Goal: Transaction & Acquisition: Purchase product/service

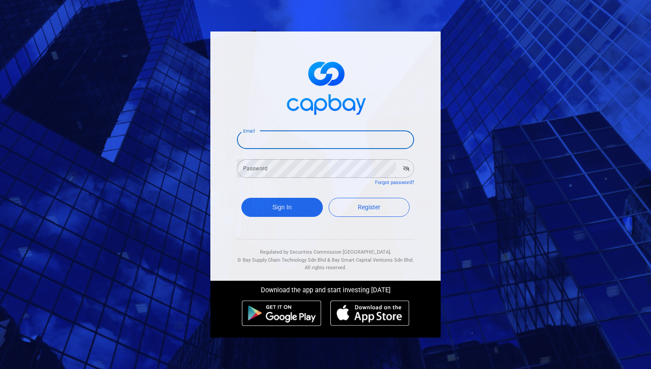
click at [289, 142] on input "Email" at bounding box center [325, 139] width 177 height 19
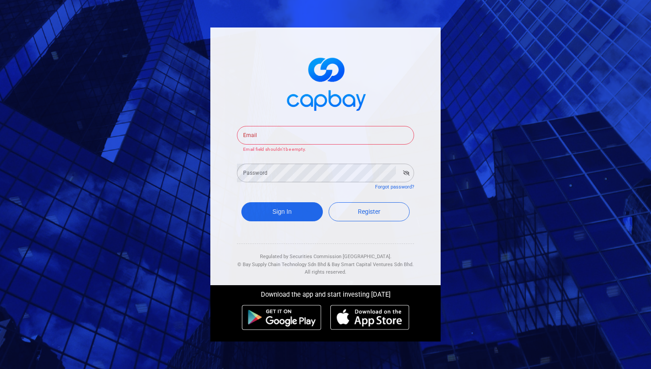
type input "[EMAIL_ADDRESS][DOMAIN_NAME]"
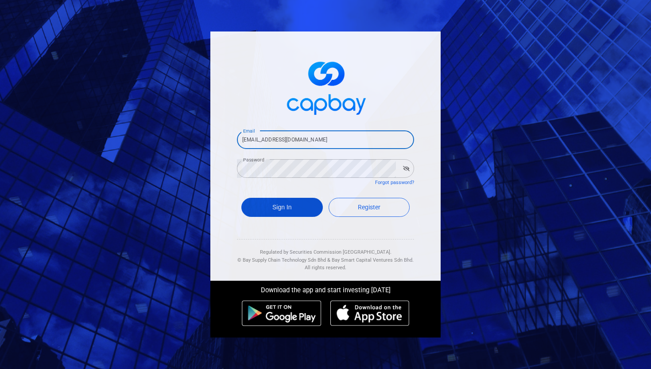
click at [288, 213] on button "Sign In" at bounding box center [282, 207] width 82 height 19
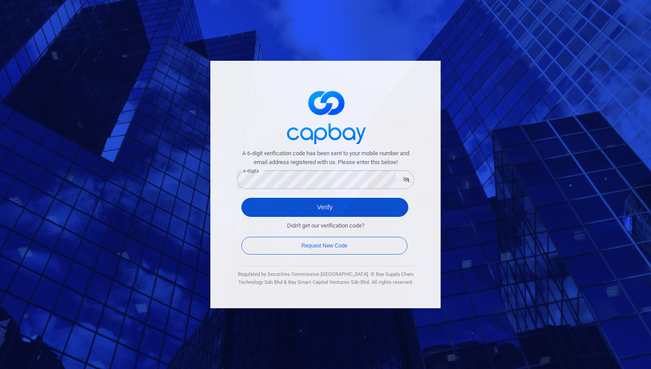
click at [332, 206] on button "Verify" at bounding box center [324, 207] width 167 height 19
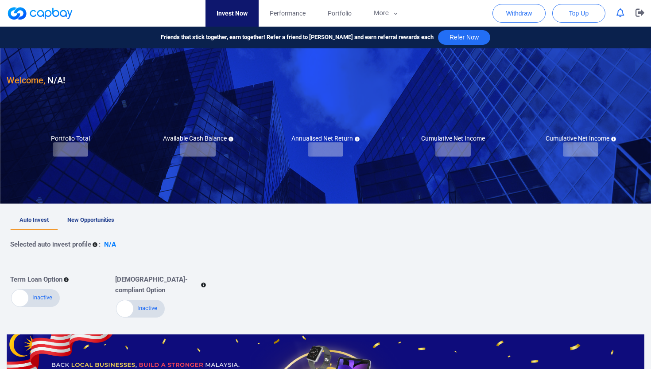
checkbox input "true"
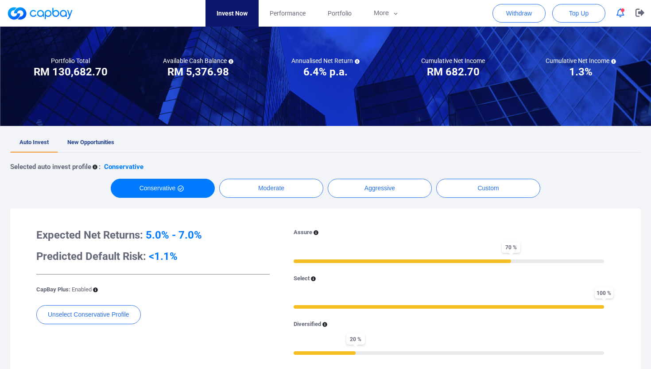
scroll to position [97, 0]
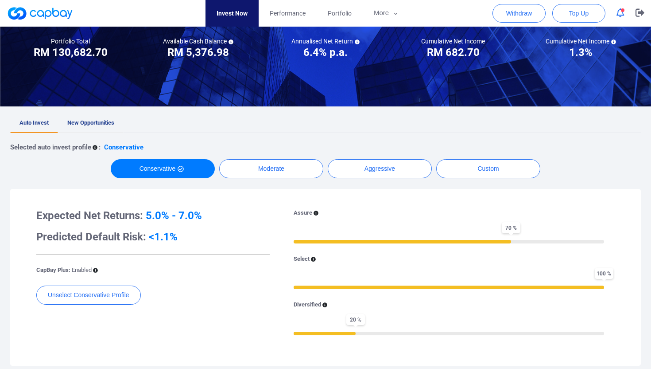
click at [97, 119] on span "New Opportunities" at bounding box center [90, 122] width 47 height 7
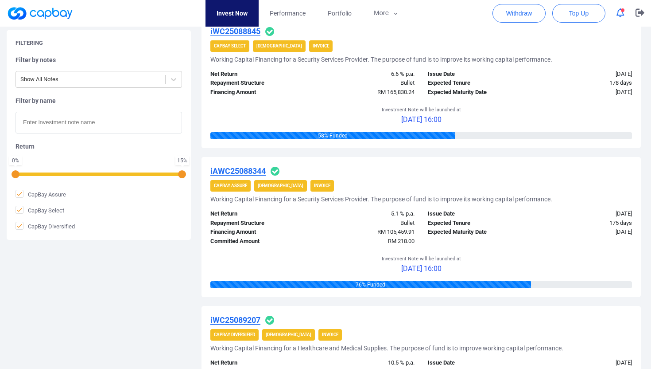
scroll to position [199, 0]
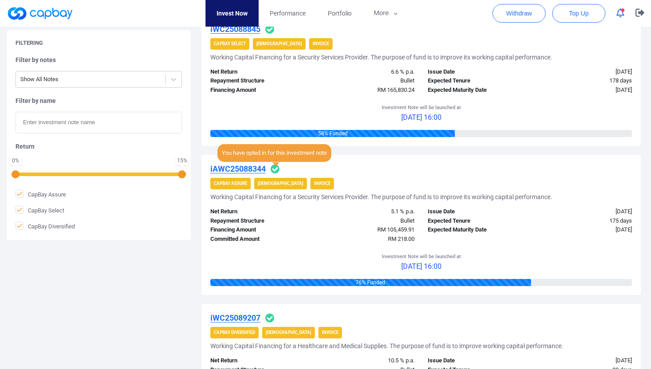
click at [278, 168] on icon at bounding box center [275, 168] width 9 height 9
click at [277, 170] on icon at bounding box center [275, 168] width 9 height 9
click at [274, 154] on span "You have opted in for this investment note" at bounding box center [275, 153] width 114 height 18
click at [248, 168] on u "iAWC25088344" at bounding box center [237, 168] width 55 height 9
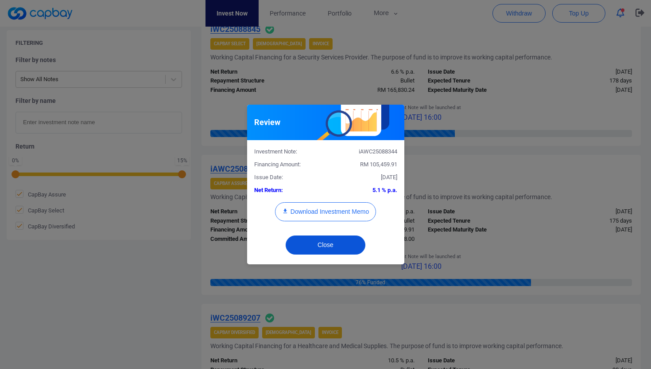
click at [338, 244] on button "Close" at bounding box center [326, 244] width 80 height 19
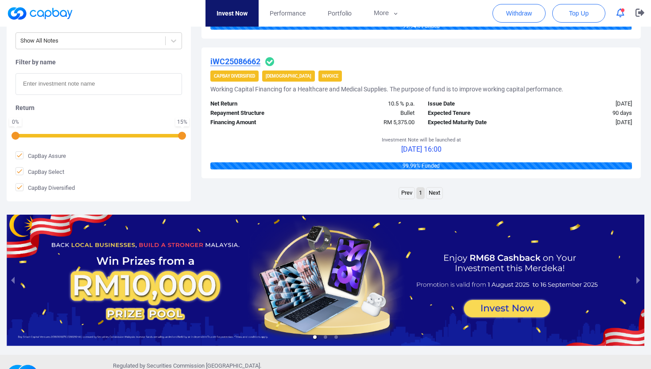
scroll to position [1015, 0]
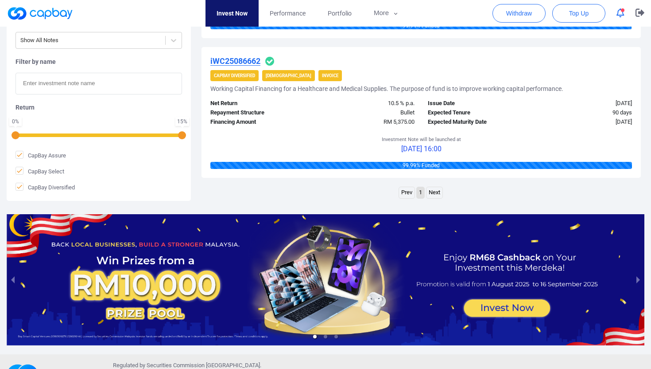
click at [436, 190] on link "Next" at bounding box center [435, 192] width 16 height 11
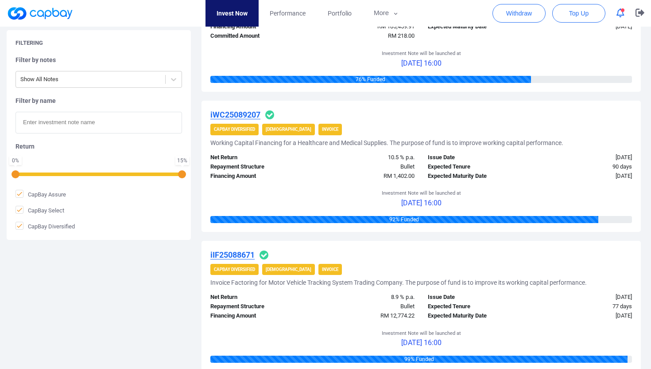
scroll to position [361, 0]
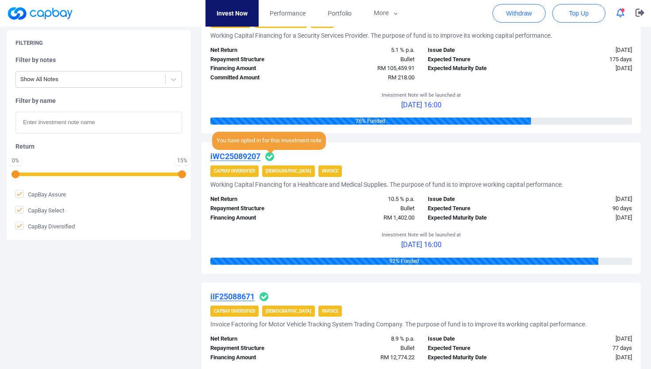
click at [273, 158] on icon at bounding box center [269, 156] width 9 height 9
click at [267, 140] on span "You have opted in for this investment note" at bounding box center [269, 141] width 114 height 18
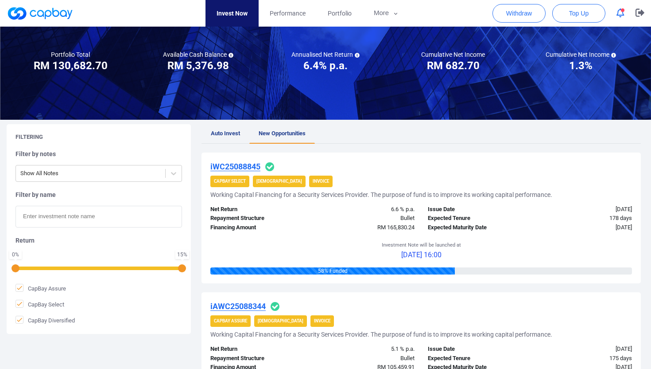
scroll to position [0, 0]
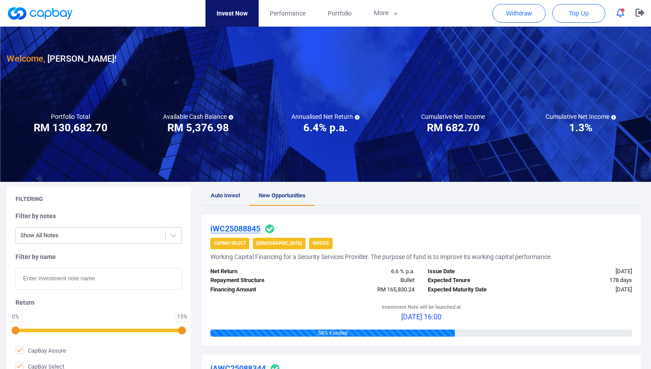
click at [237, 227] on u "iWC25088845" at bounding box center [235, 228] width 50 height 9
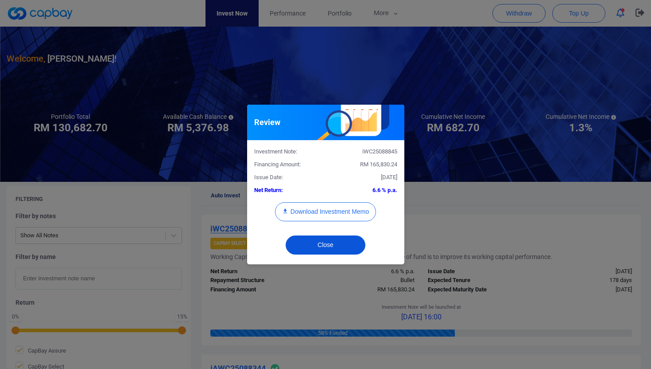
click at [333, 245] on button "Close" at bounding box center [326, 244] width 80 height 19
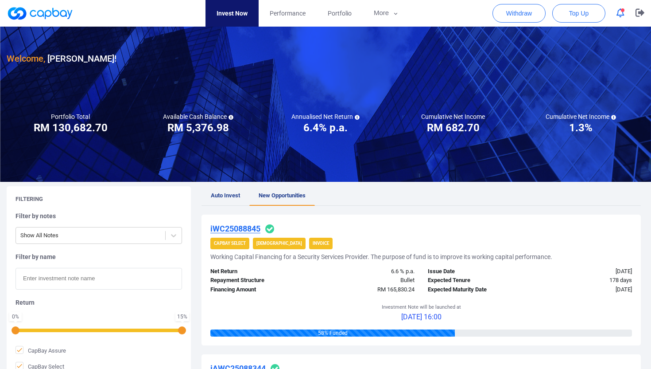
click at [284, 193] on span "New Opportunities" at bounding box center [282, 195] width 47 height 7
click at [229, 192] on span "Auto Invest" at bounding box center [225, 195] width 29 height 7
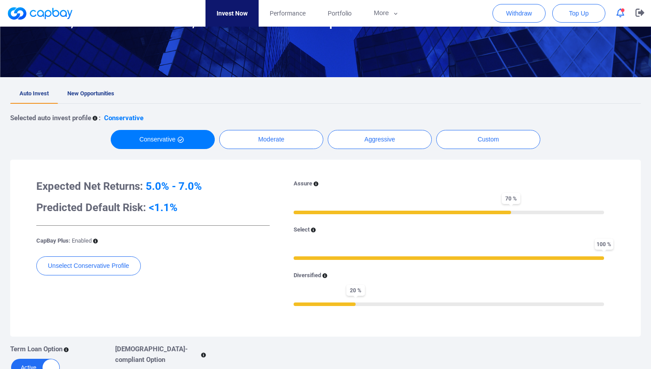
scroll to position [164, 0]
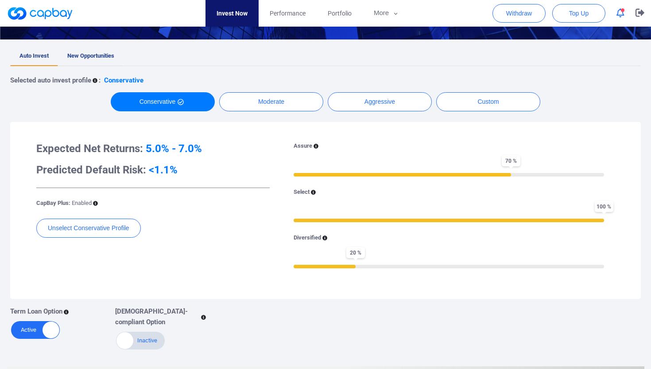
click at [98, 59] on link "New Opportunities" at bounding box center [91, 56] width 66 height 19
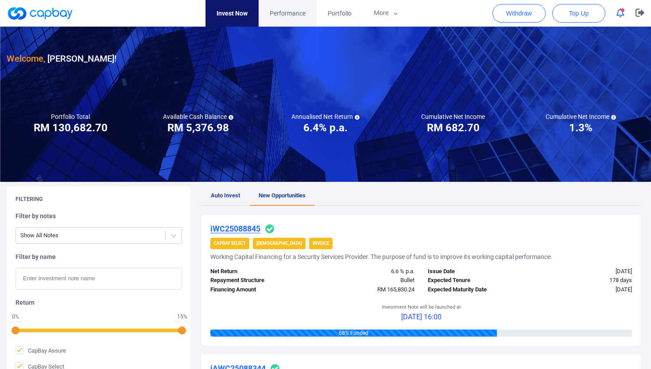
click at [289, 16] on span "Performance" at bounding box center [288, 13] width 36 height 10
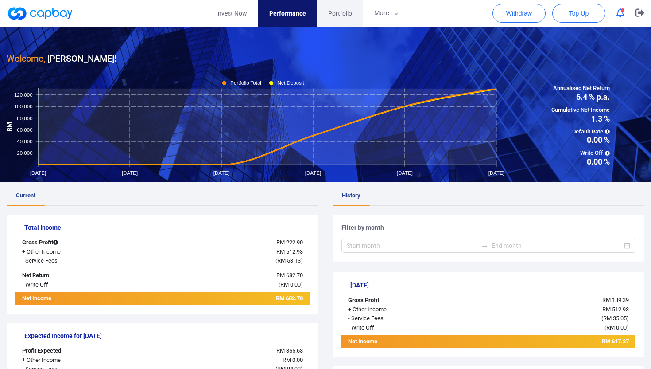
click at [345, 6] on link "Portfolio" at bounding box center [340, 13] width 46 height 27
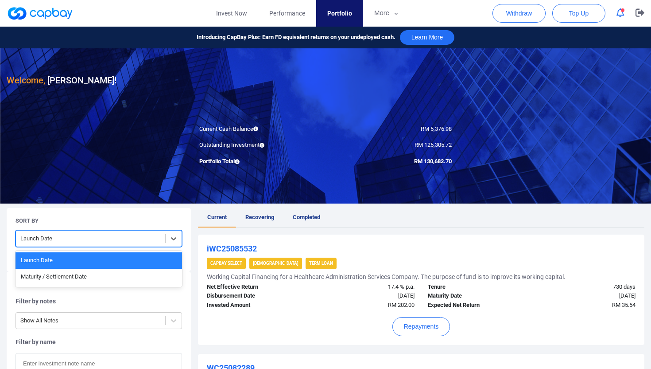
click at [77, 239] on div at bounding box center [90, 238] width 140 height 11
click at [87, 279] on div "Maturity / Settlement Date" at bounding box center [99, 277] width 167 height 16
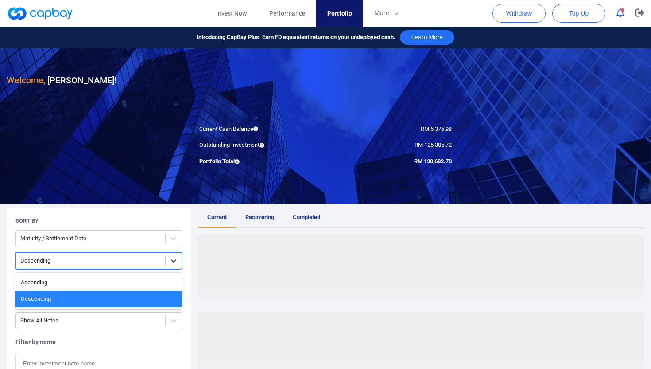
click at [78, 261] on div at bounding box center [90, 260] width 140 height 11
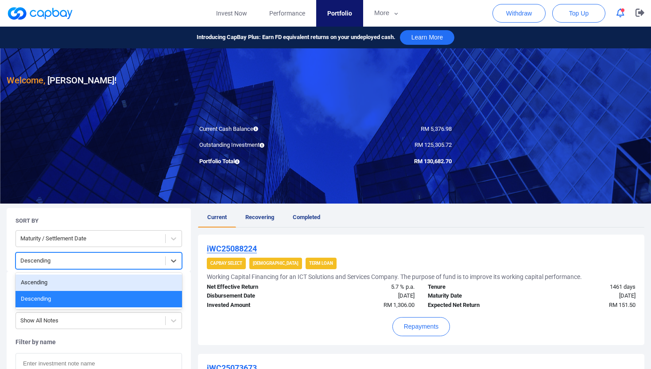
click at [74, 280] on div "Ascending" at bounding box center [99, 282] width 167 height 16
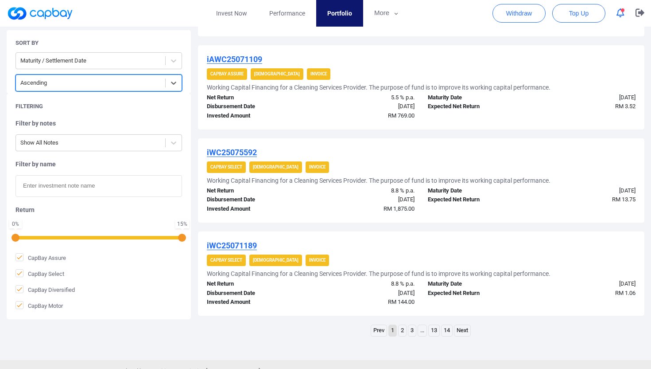
scroll to position [873, 0]
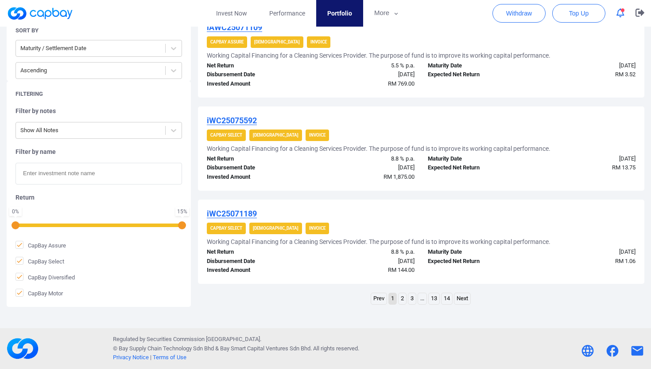
click at [403, 297] on link "2" at bounding box center [403, 298] width 8 height 11
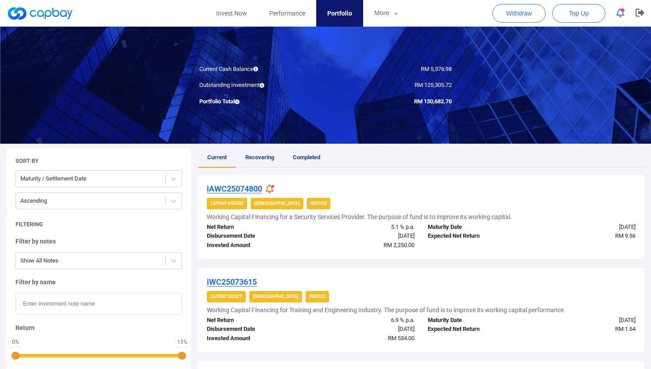
scroll to position [68, 0]
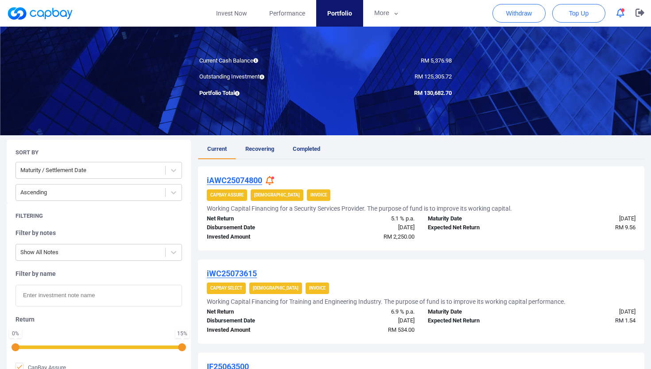
click at [271, 180] on icon at bounding box center [270, 180] width 8 height 9
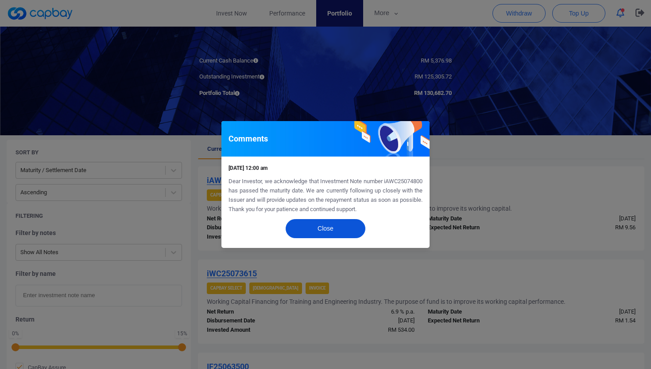
click at [330, 232] on button "Close" at bounding box center [326, 228] width 80 height 19
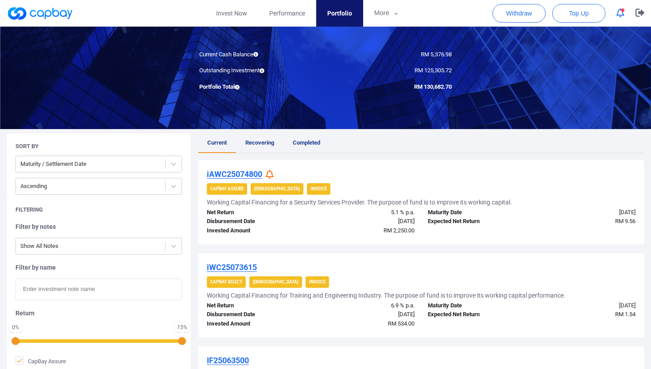
scroll to position [76, 0]
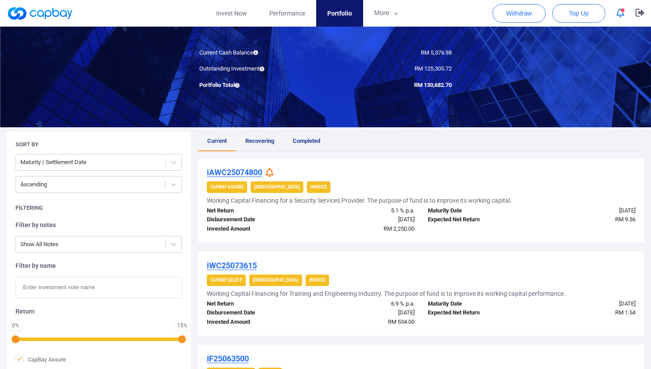
click at [268, 172] on icon at bounding box center [270, 172] width 8 height 9
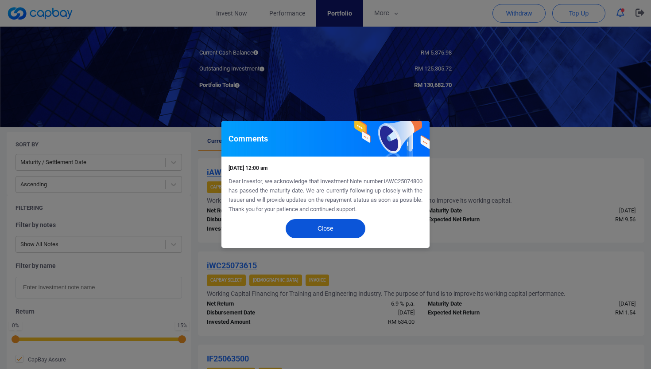
click at [319, 230] on button "Close" at bounding box center [326, 228] width 80 height 19
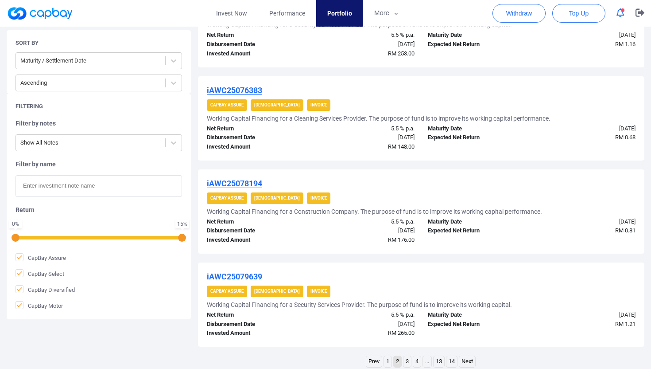
scroll to position [873, 0]
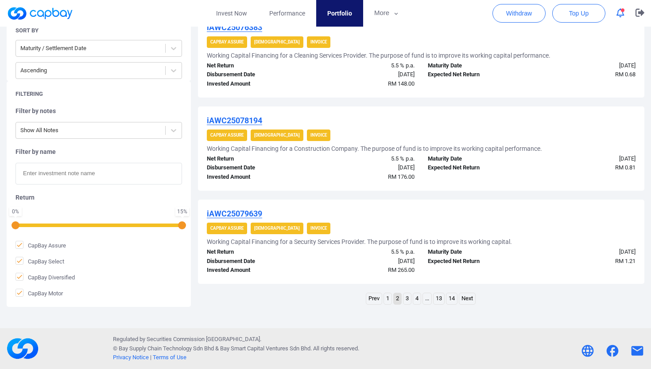
click at [387, 296] on link "1" at bounding box center [388, 298] width 8 height 11
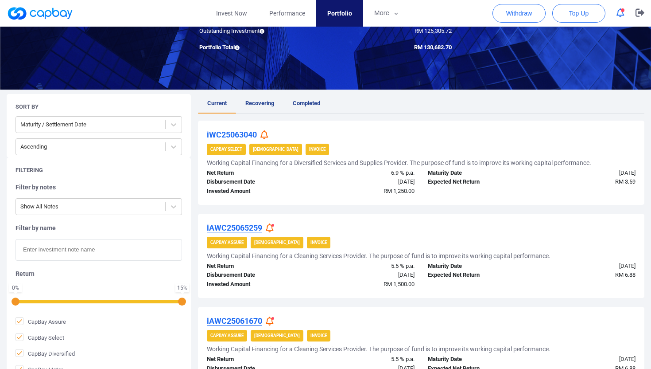
scroll to position [178, 0]
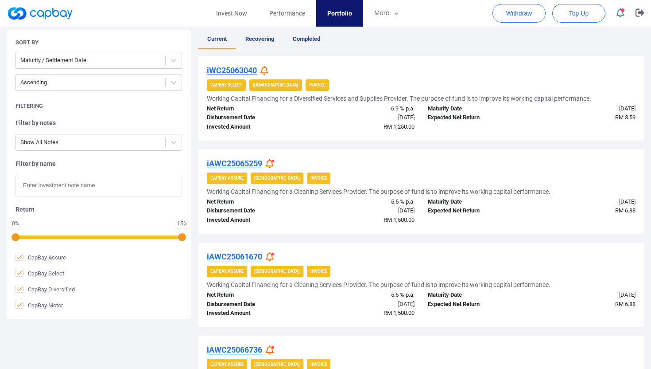
click at [266, 68] on icon at bounding box center [265, 70] width 8 height 9
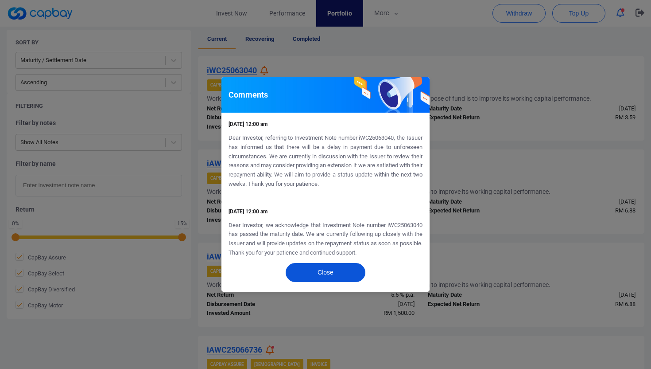
click at [327, 273] on button "Close" at bounding box center [326, 272] width 80 height 19
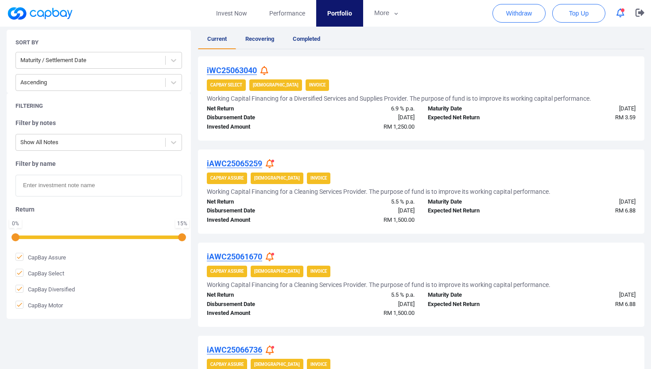
click at [270, 164] on icon at bounding box center [270, 163] width 8 height 9
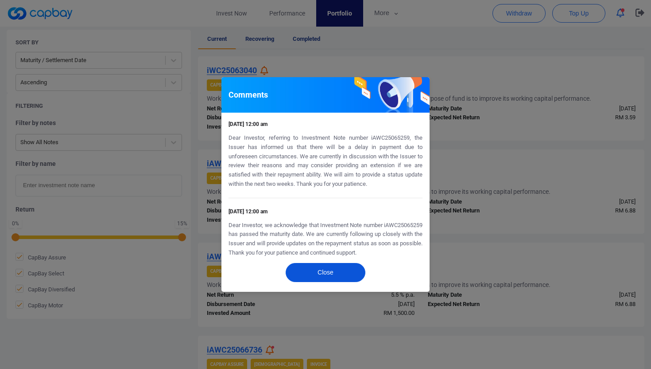
click at [325, 271] on button "Close" at bounding box center [326, 272] width 80 height 19
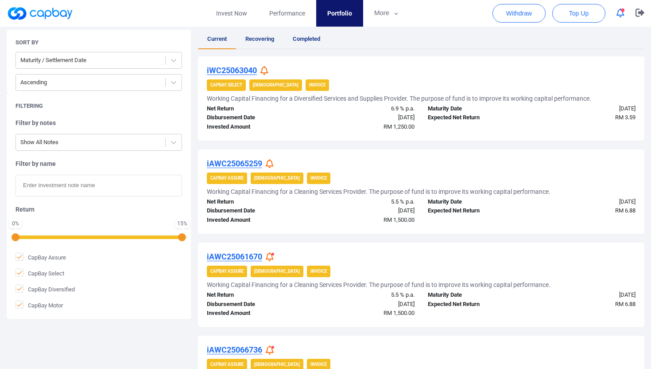
click at [273, 254] on span at bounding box center [273, 254] width 3 height 3
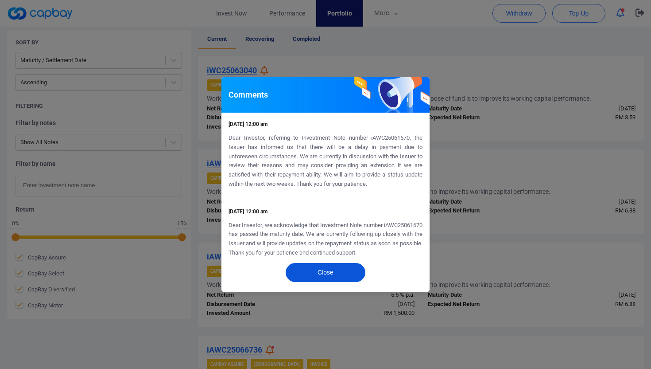
click at [309, 280] on button "Close" at bounding box center [326, 272] width 80 height 19
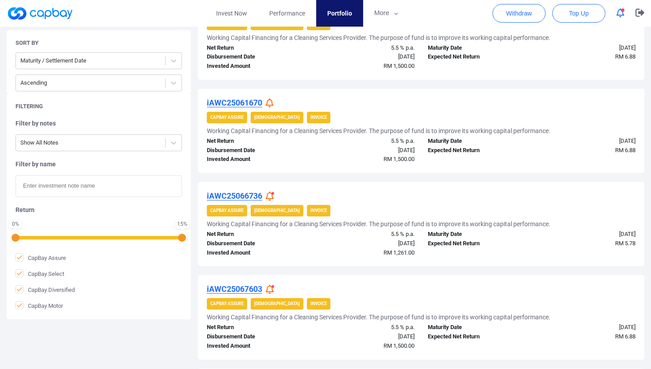
scroll to position [332, 0]
click at [270, 193] on icon at bounding box center [270, 195] width 8 height 9
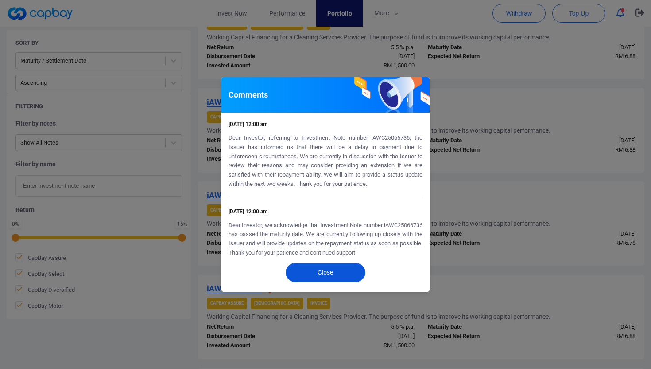
click at [326, 274] on button "Close" at bounding box center [326, 272] width 80 height 19
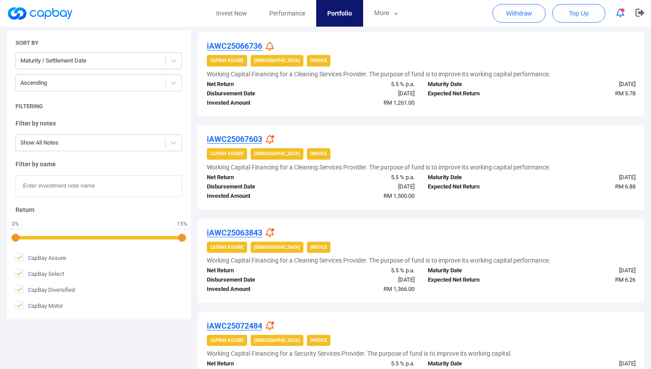
scroll to position [482, 0]
click at [273, 138] on icon at bounding box center [270, 138] width 8 height 9
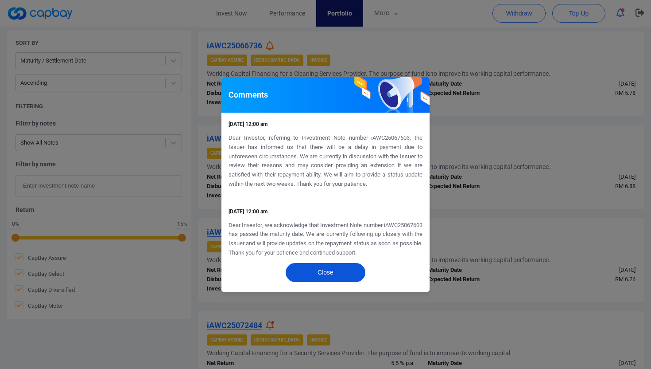
click at [327, 269] on button "Close" at bounding box center [326, 272] width 80 height 19
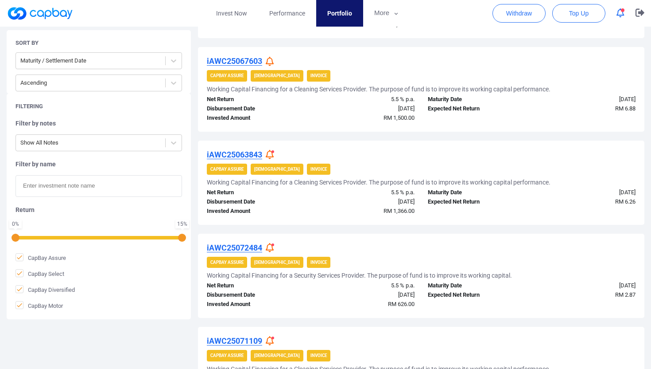
scroll to position [563, 0]
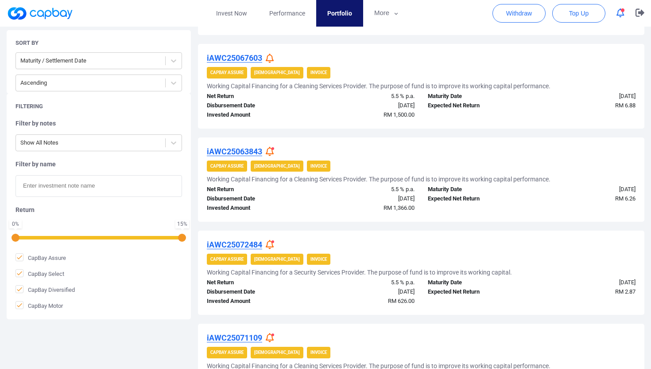
click at [273, 151] on icon at bounding box center [270, 151] width 8 height 9
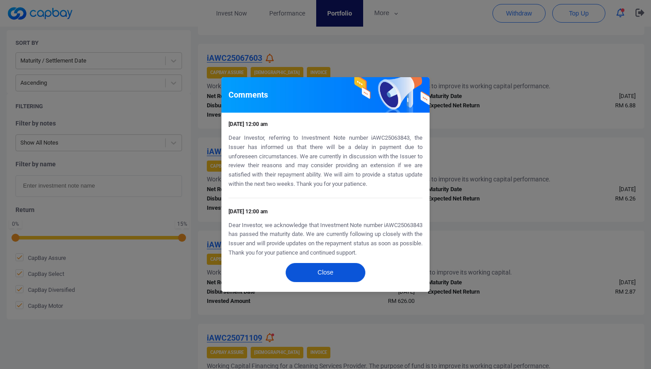
click at [328, 274] on button "Close" at bounding box center [326, 272] width 80 height 19
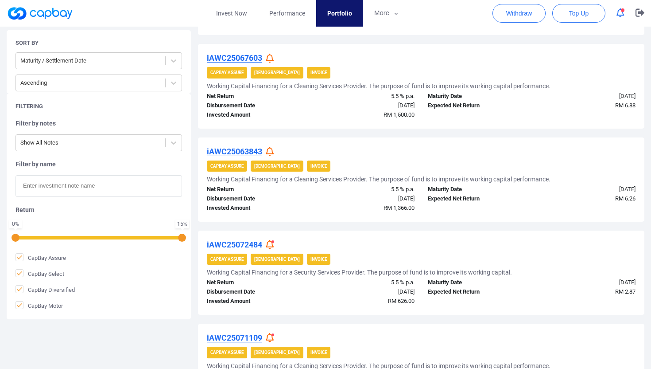
click at [272, 242] on icon at bounding box center [270, 244] width 8 height 9
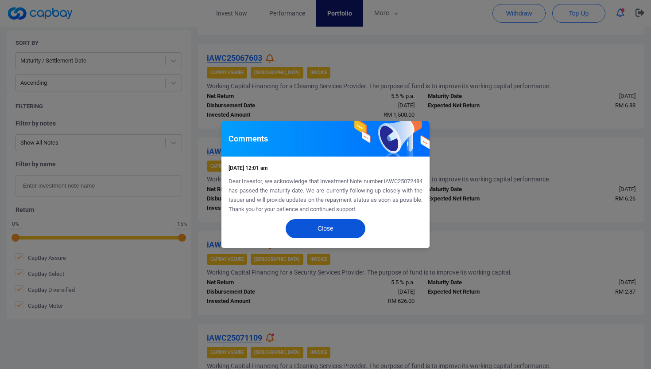
click at [323, 226] on button "Close" at bounding box center [326, 228] width 80 height 19
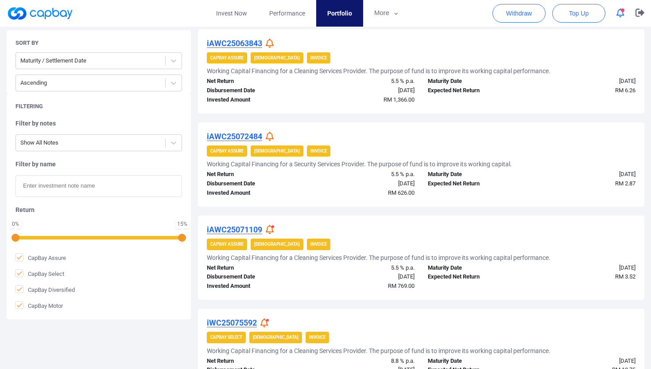
scroll to position [669, 0]
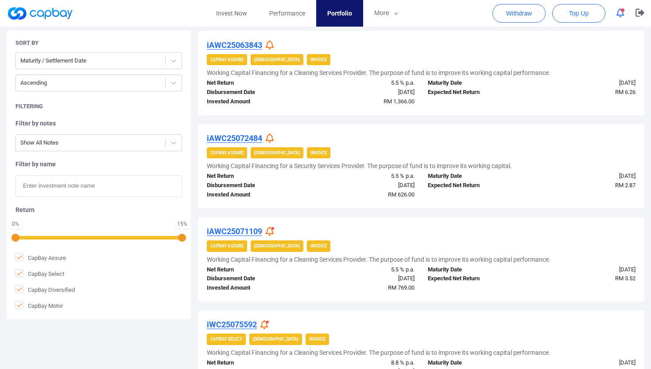
click at [274, 229] on span at bounding box center [273, 228] width 3 height 3
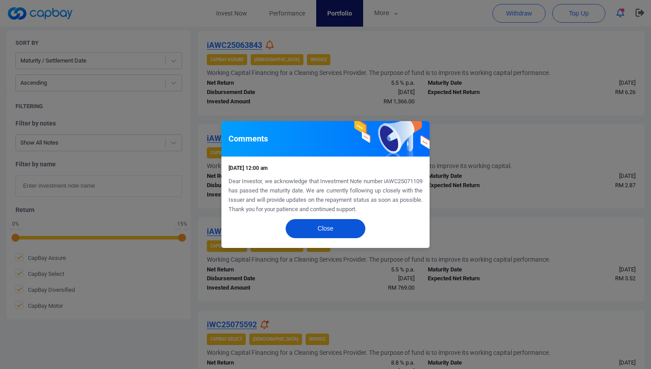
click at [319, 231] on button "Close" at bounding box center [326, 228] width 80 height 19
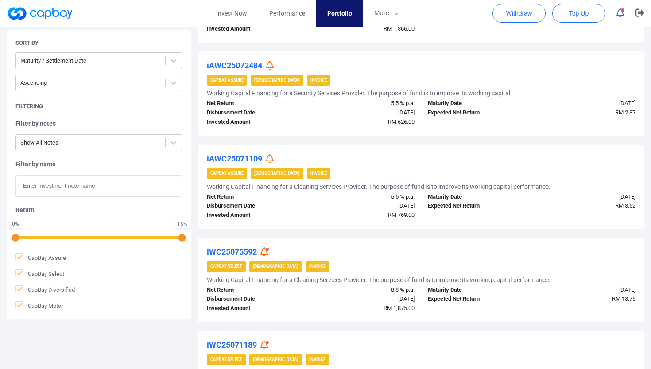
scroll to position [742, 0]
click at [265, 252] on icon at bounding box center [265, 251] width 8 height 9
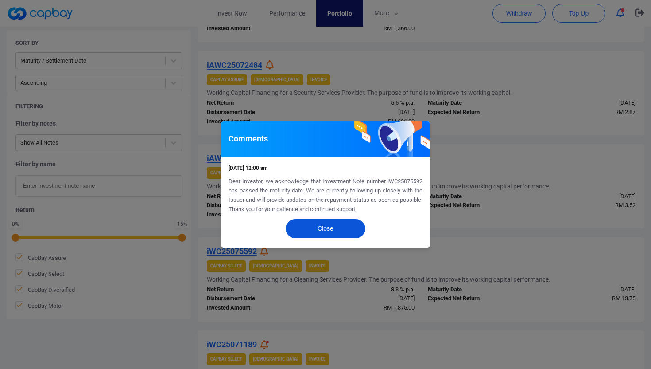
click at [329, 229] on button "Close" at bounding box center [326, 228] width 80 height 19
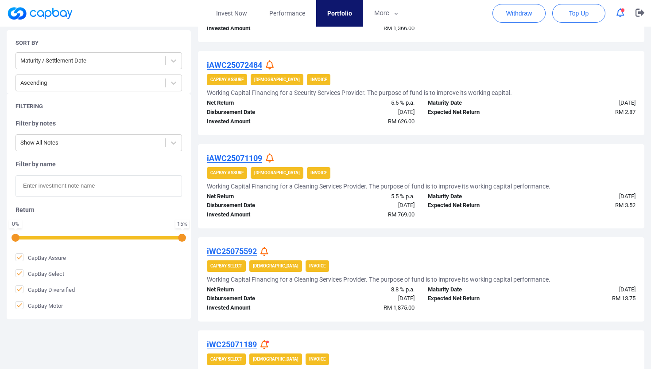
scroll to position [873, 0]
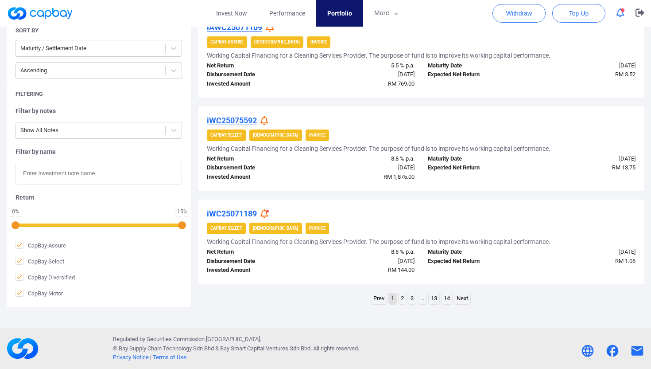
click at [265, 213] on icon at bounding box center [265, 213] width 8 height 9
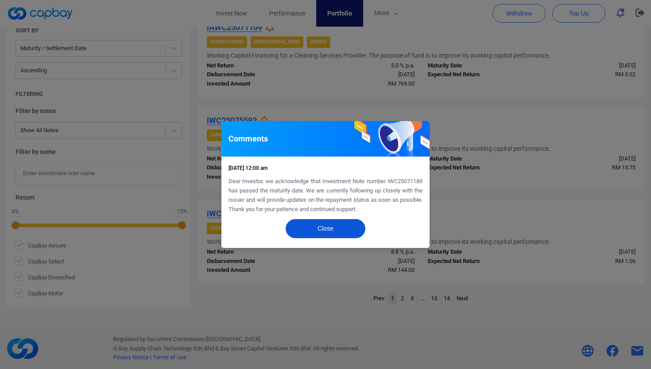
click at [340, 230] on button "Close" at bounding box center [326, 228] width 80 height 19
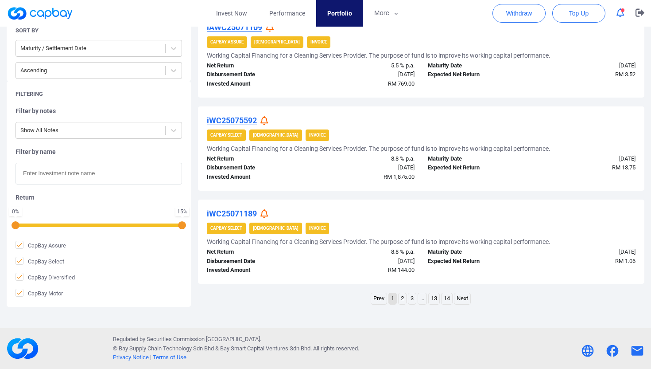
click at [401, 299] on link "2" at bounding box center [403, 298] width 8 height 11
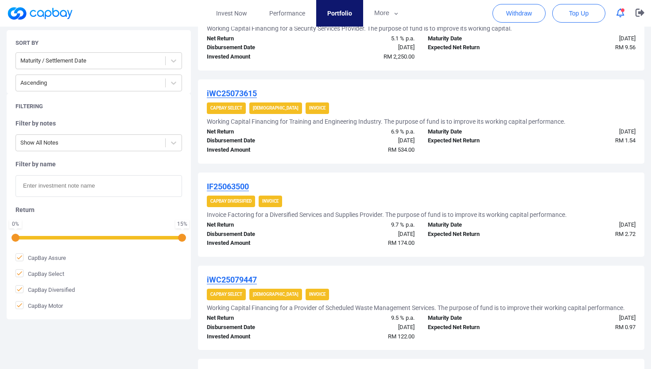
scroll to position [0, 0]
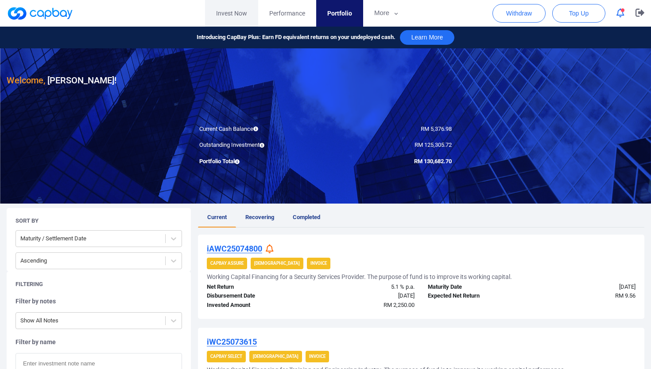
click at [238, 10] on link "Invest Now" at bounding box center [231, 13] width 53 height 27
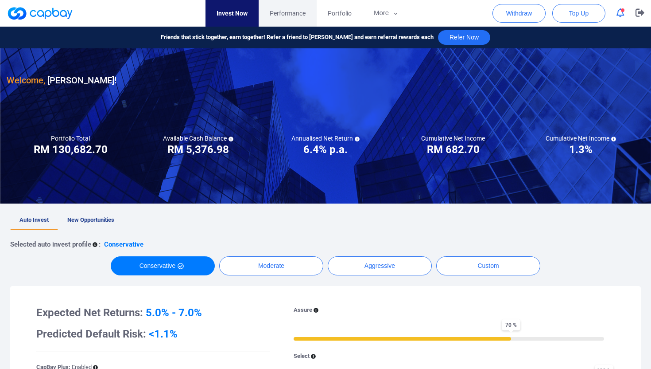
click at [275, 14] on span "Performance" at bounding box center [288, 13] width 36 height 10
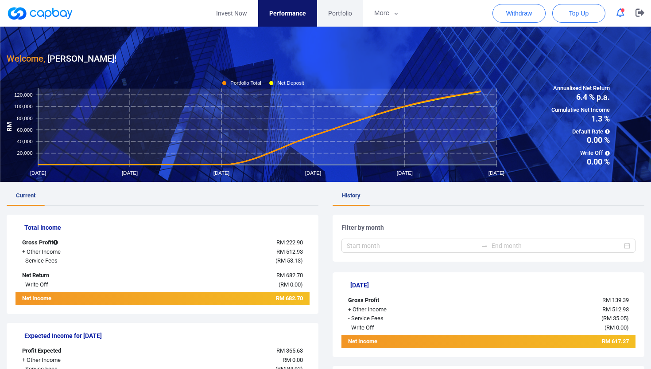
click at [338, 13] on span "Portfolio" at bounding box center [340, 13] width 24 height 10
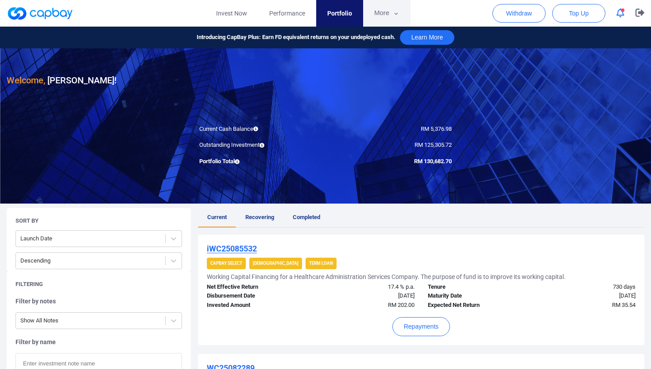
click at [380, 11] on button "More" at bounding box center [386, 13] width 47 height 27
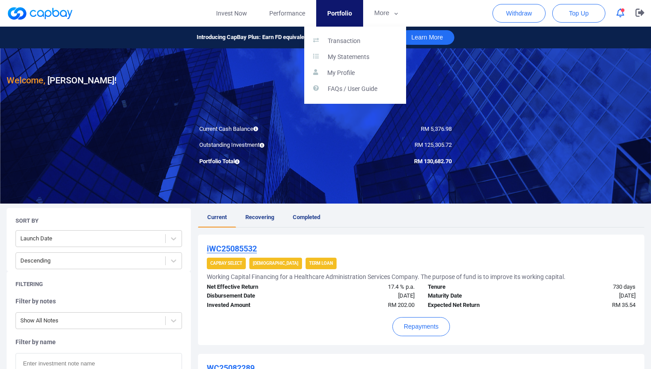
click at [230, 13] on button "button" at bounding box center [325, 184] width 651 height 369
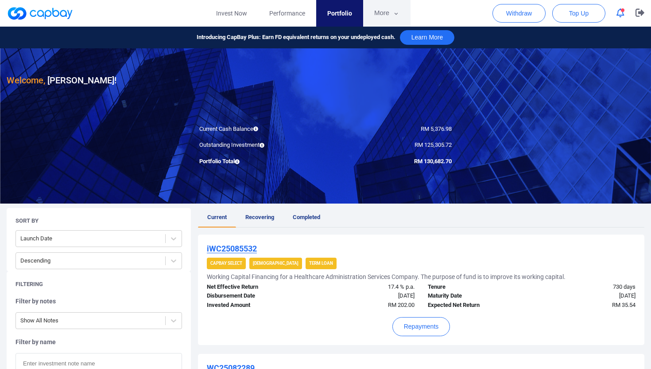
click at [378, 16] on button "More" at bounding box center [386, 13] width 47 height 27
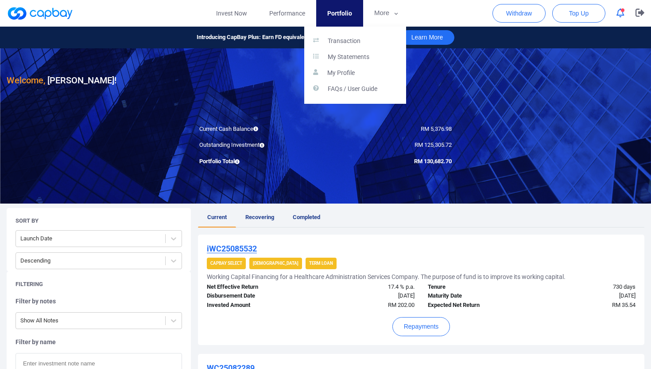
click at [234, 11] on button "button" at bounding box center [325, 184] width 651 height 369
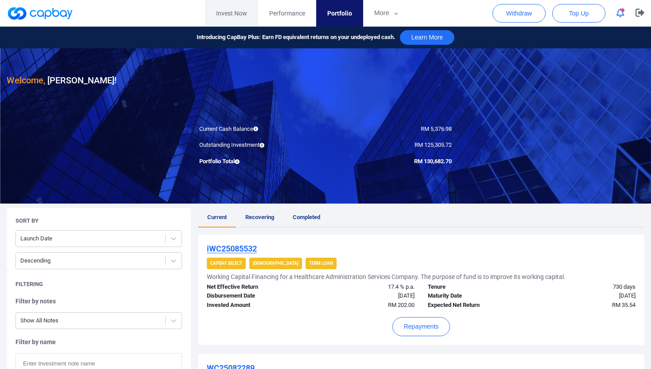
click at [230, 12] on link "Invest Now" at bounding box center [231, 13] width 53 height 27
